Goal: Information Seeking & Learning: Learn about a topic

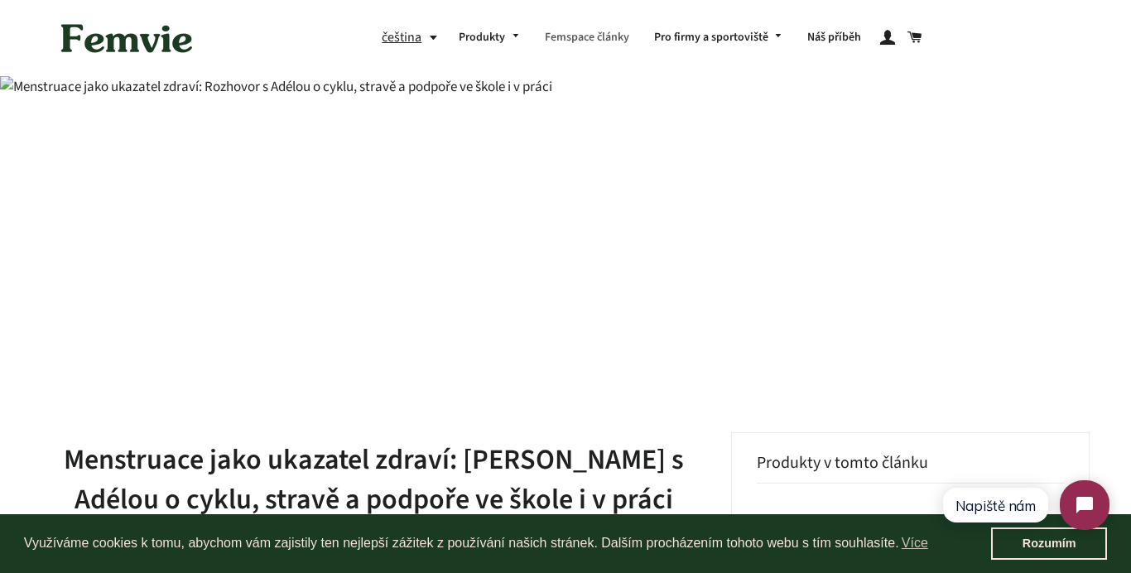
click at [599, 45] on link "Femspace články" at bounding box center [586, 38] width 109 height 43
click at [588, 35] on link "Femspace články" at bounding box center [586, 38] width 109 height 43
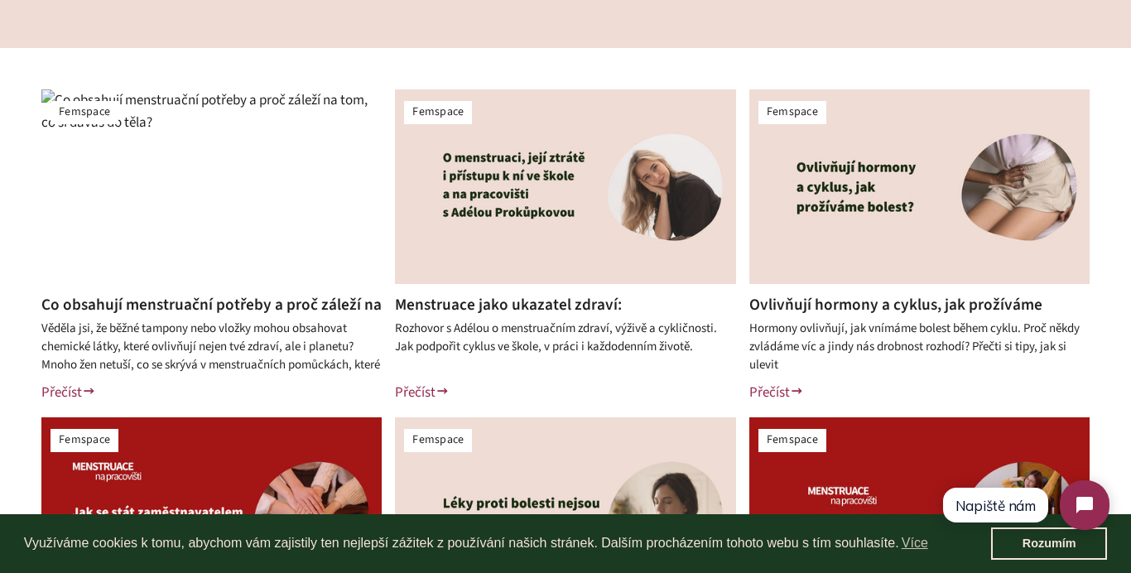
click at [224, 169] on img at bounding box center [211, 186] width 340 height 195
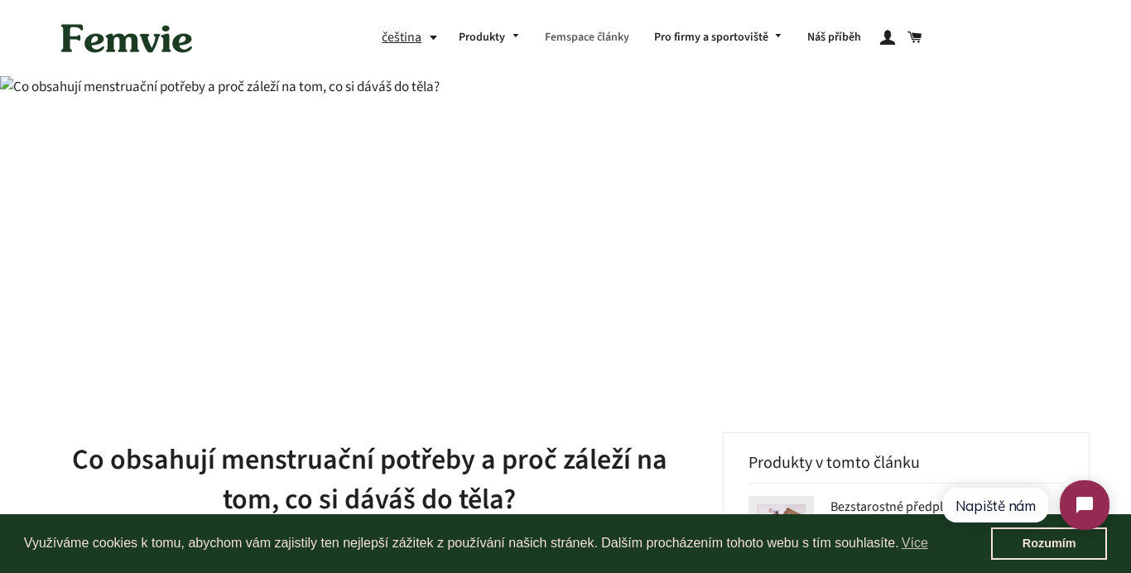
click at [583, 34] on link "Femspace články" at bounding box center [586, 38] width 109 height 43
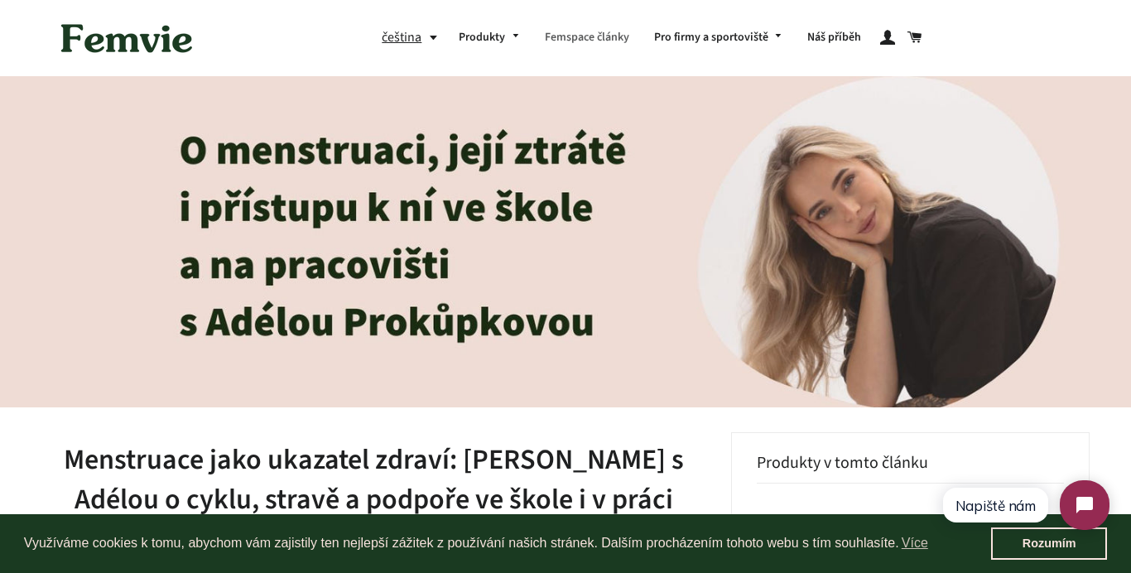
click at [578, 34] on link "Femspace články" at bounding box center [586, 38] width 109 height 43
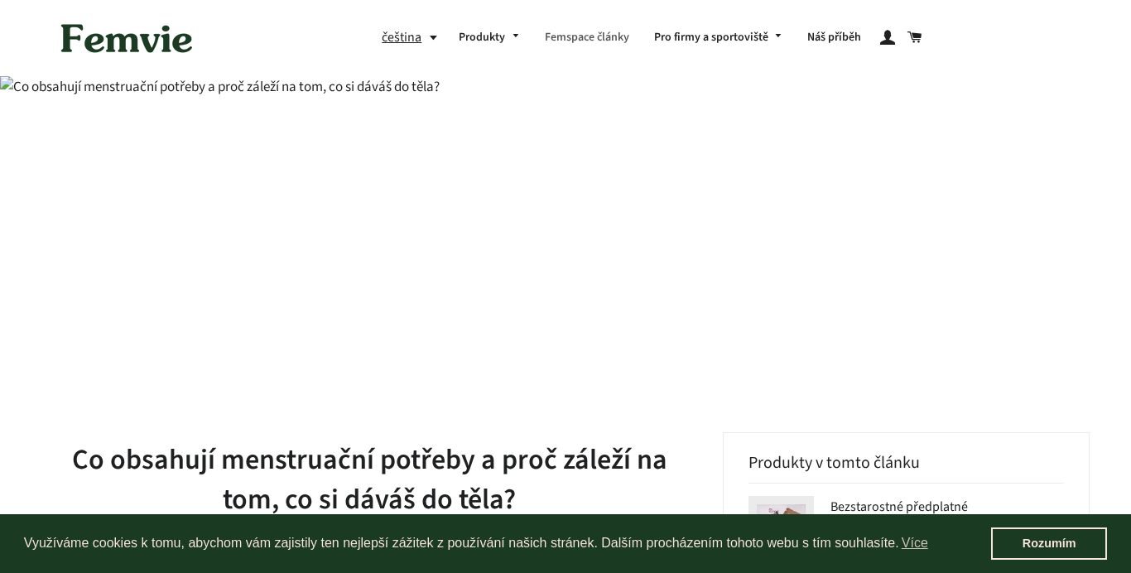
click at [547, 30] on link "Femspace články" at bounding box center [586, 38] width 109 height 43
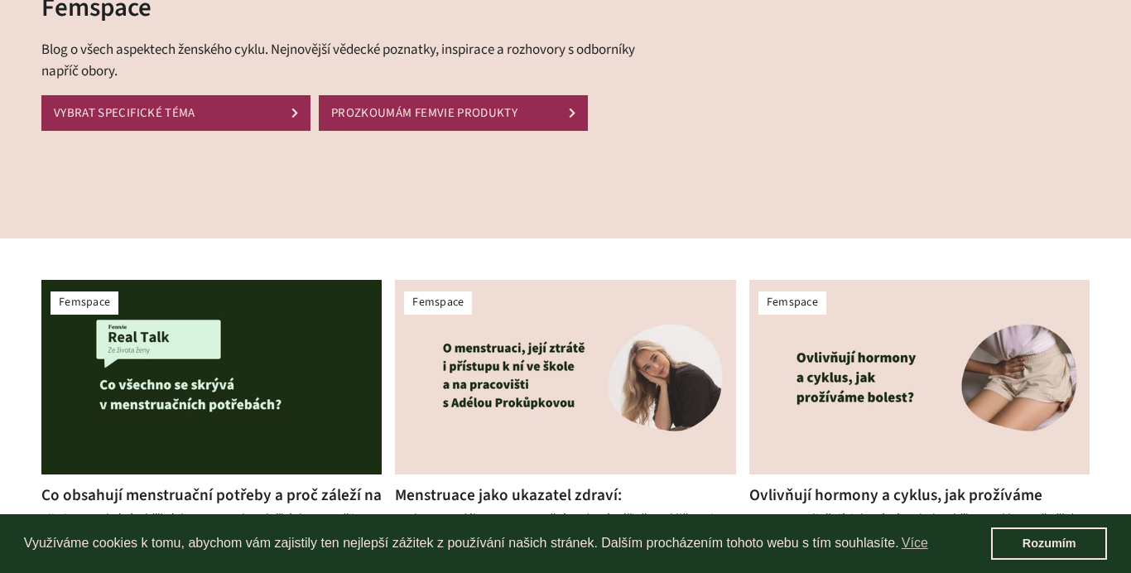
click at [494, 426] on img at bounding box center [565, 377] width 340 height 195
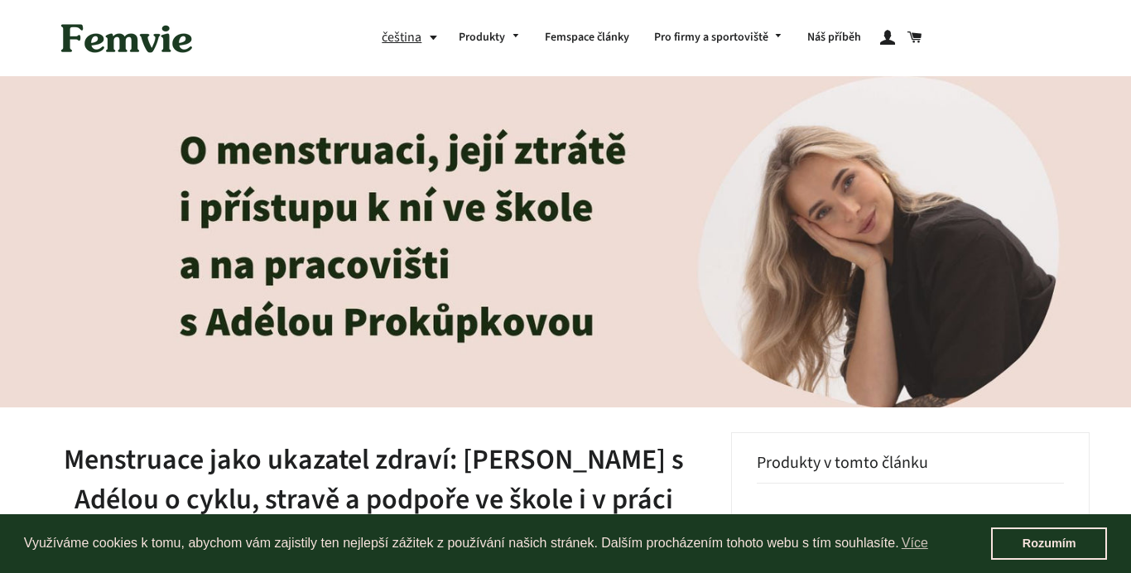
click at [580, 40] on link "Femspace články" at bounding box center [586, 38] width 109 height 43
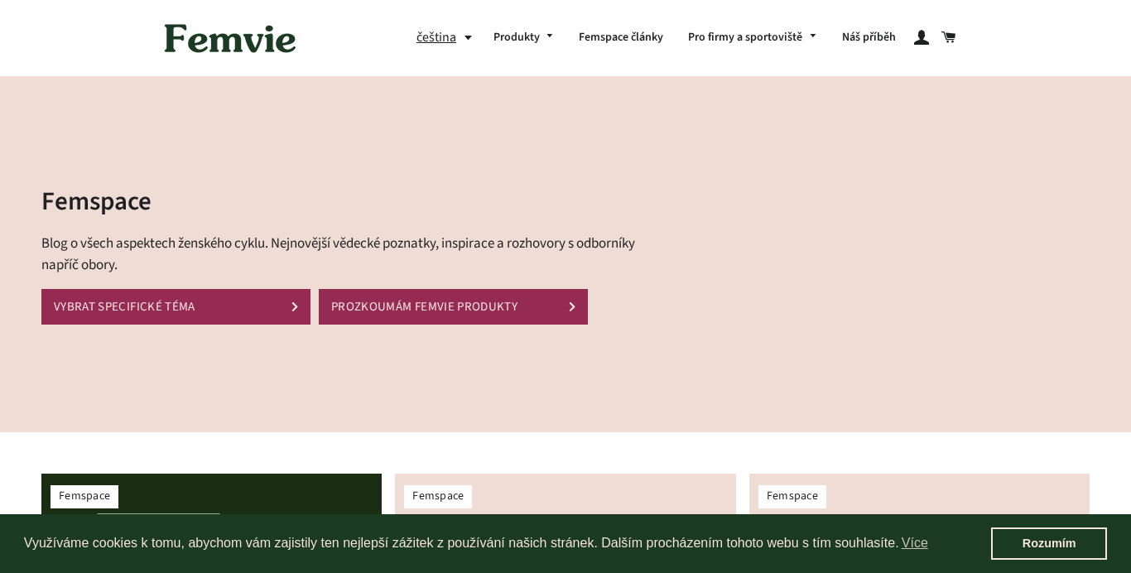
scroll to position [228, 0]
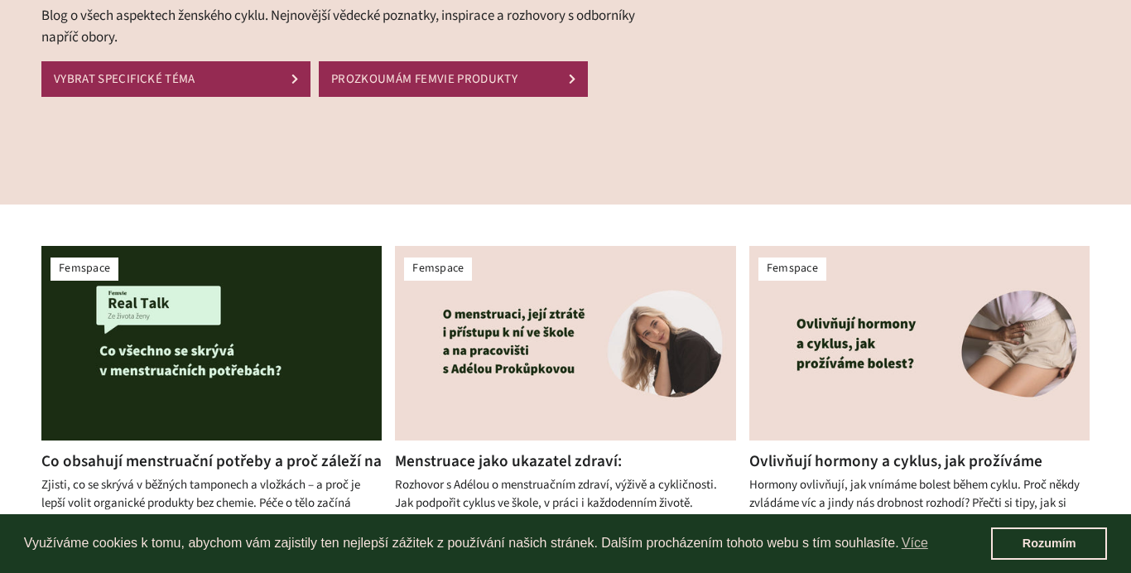
click at [499, 339] on img at bounding box center [565, 343] width 340 height 195
